Goal: Find specific page/section

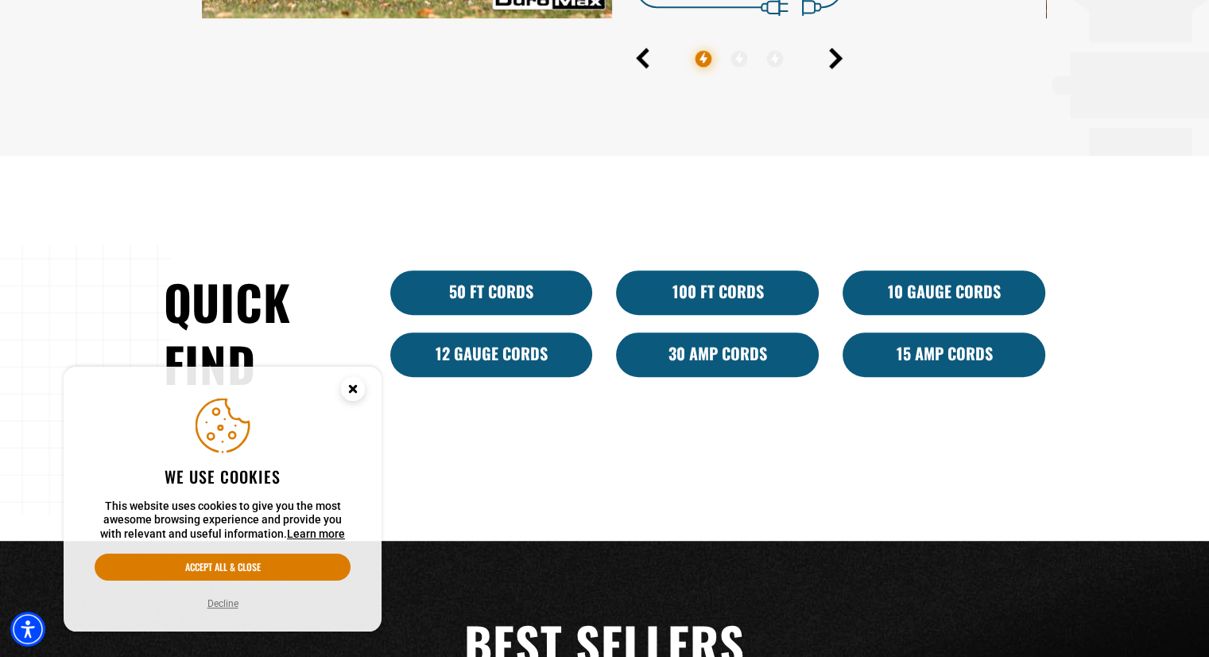
scroll to position [954, 0]
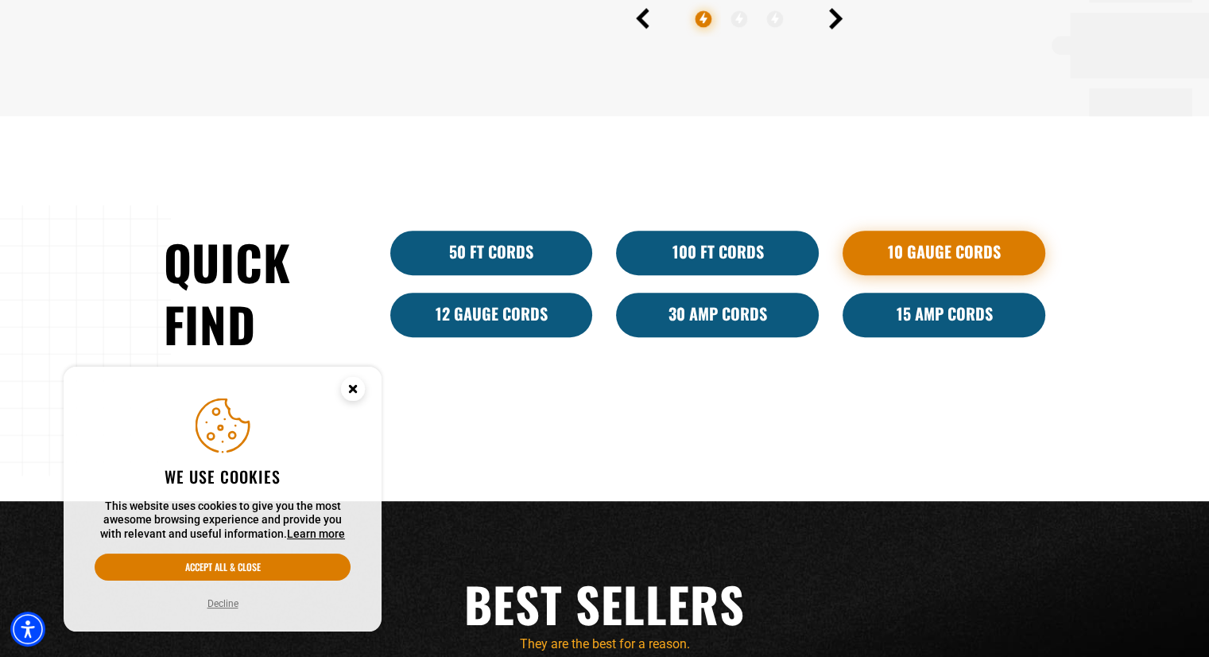
click at [963, 252] on link "10 Gauge Cords" at bounding box center [944, 253] width 203 height 45
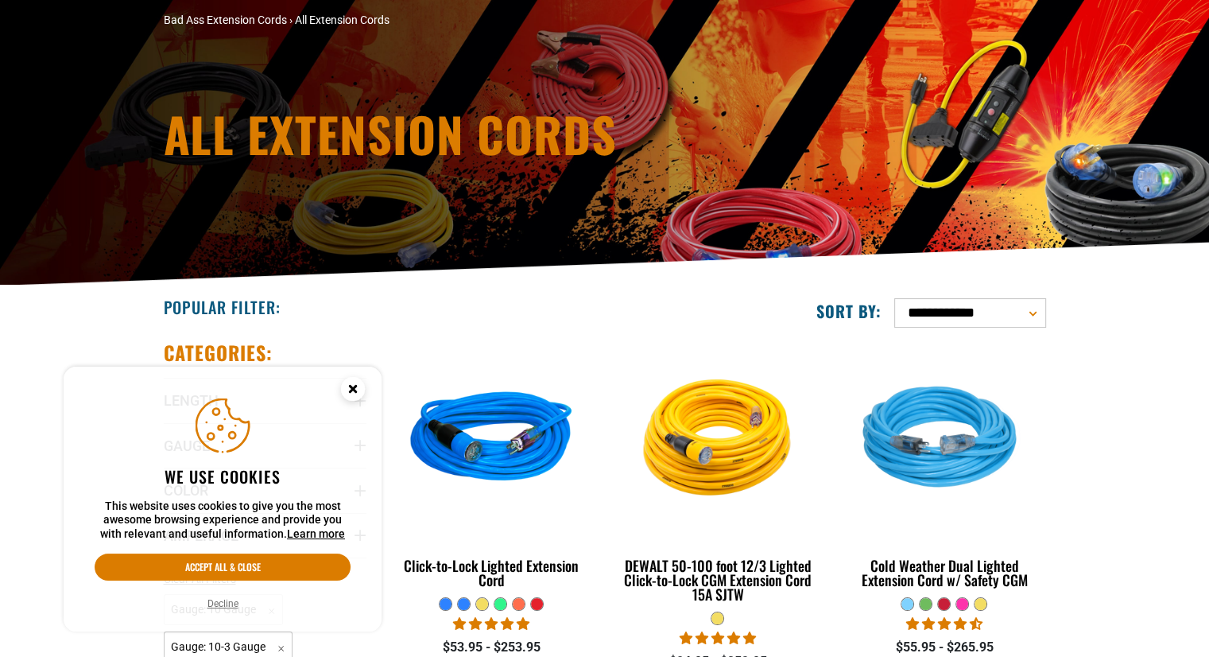
scroll to position [318, 0]
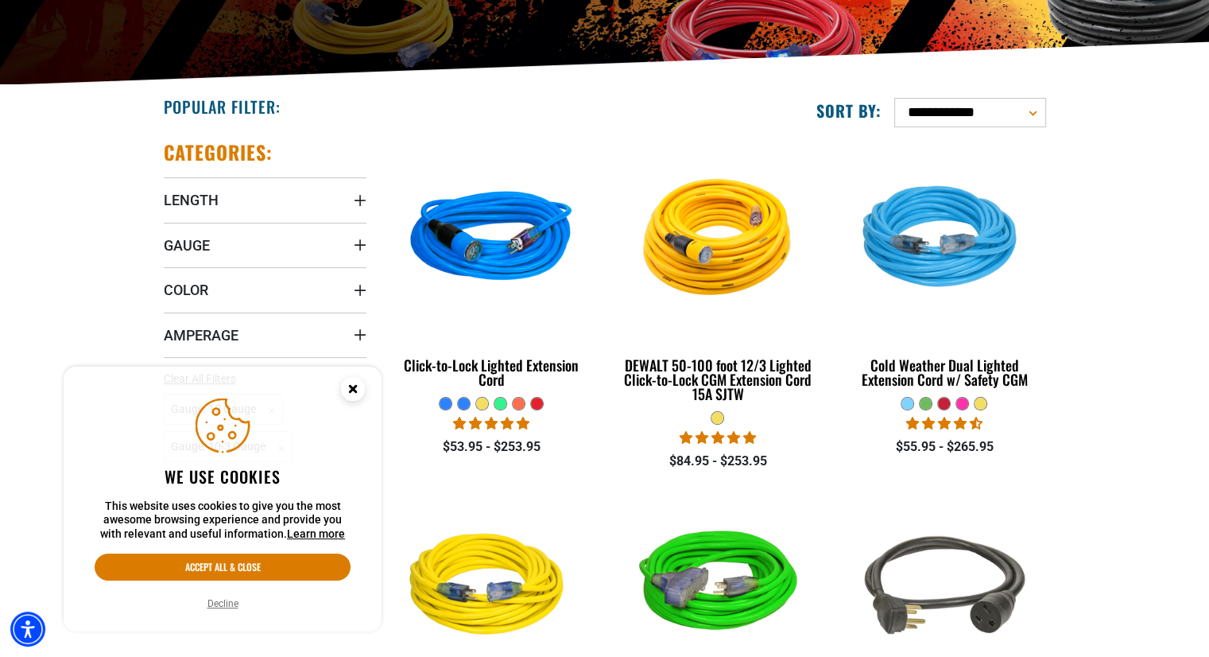
click at [351, 389] on icon "Cookie Consent" at bounding box center [353, 389] width 6 height 6
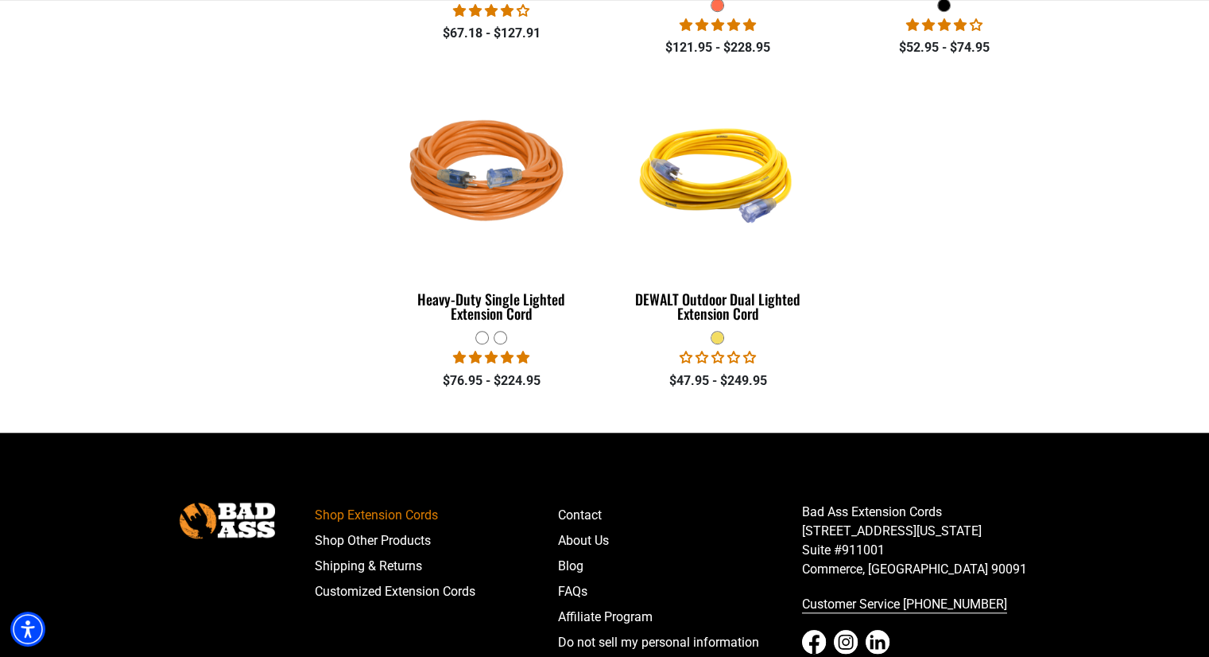
scroll to position [1431, 0]
